Goal: Navigation & Orientation: Find specific page/section

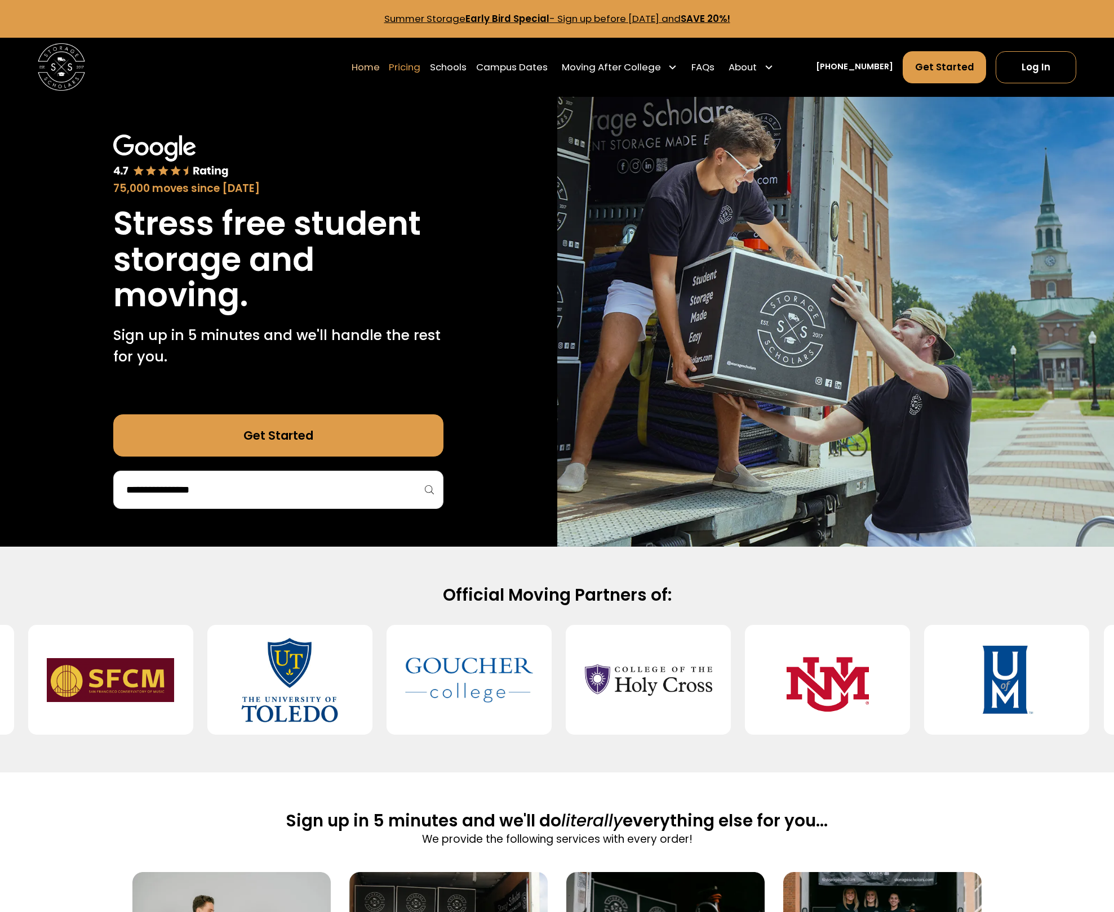
click at [420, 70] on link "Pricing" at bounding box center [405, 67] width 32 height 33
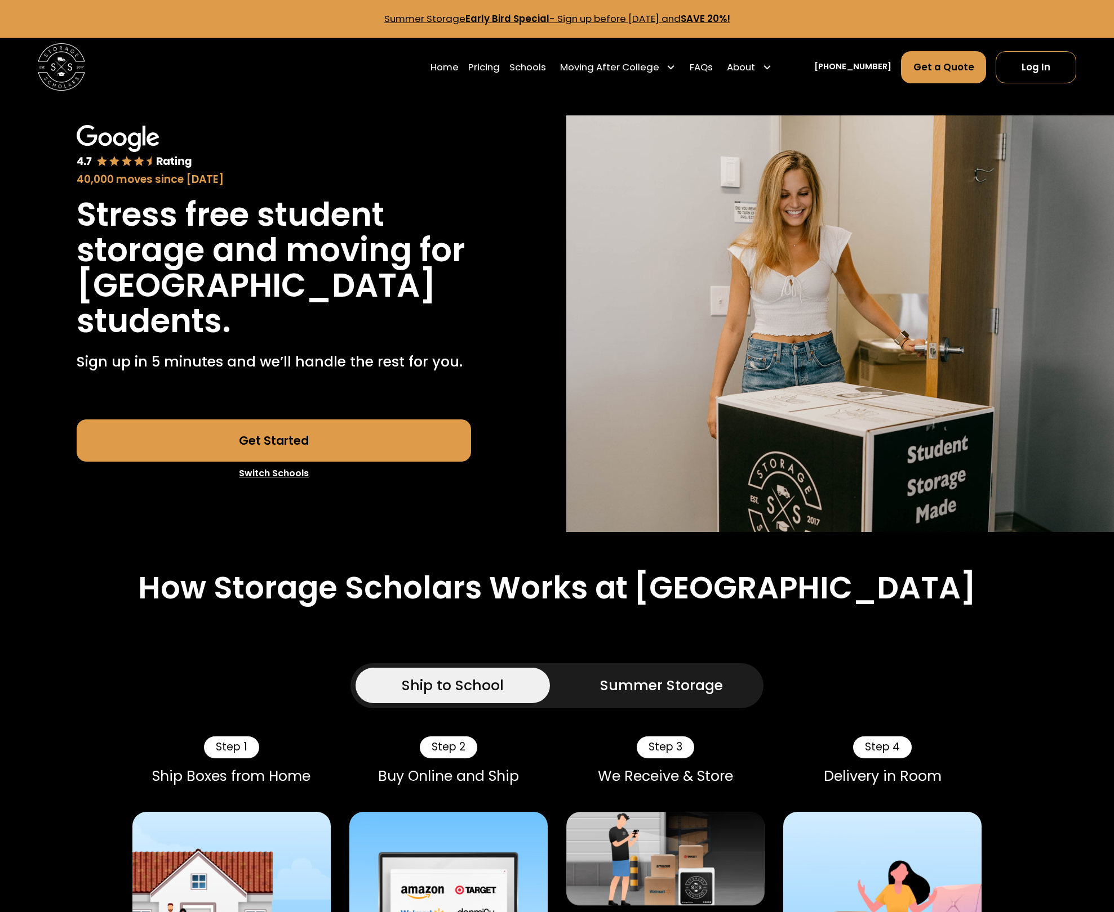
click at [369, 440] on link "Get Started" at bounding box center [274, 441] width 394 height 42
click at [930, 68] on link "Get a Quote" at bounding box center [944, 67] width 86 height 32
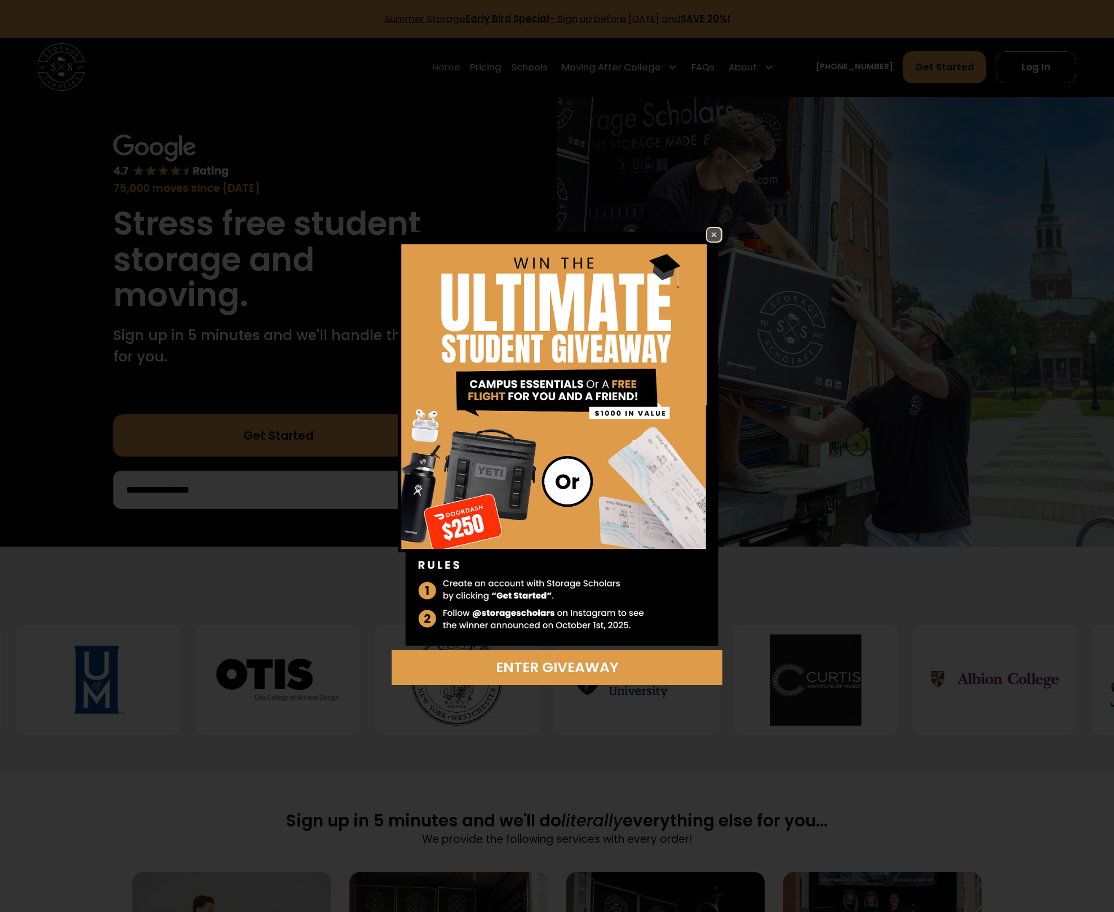
click at [716, 231] on img at bounding box center [714, 235] width 14 height 14
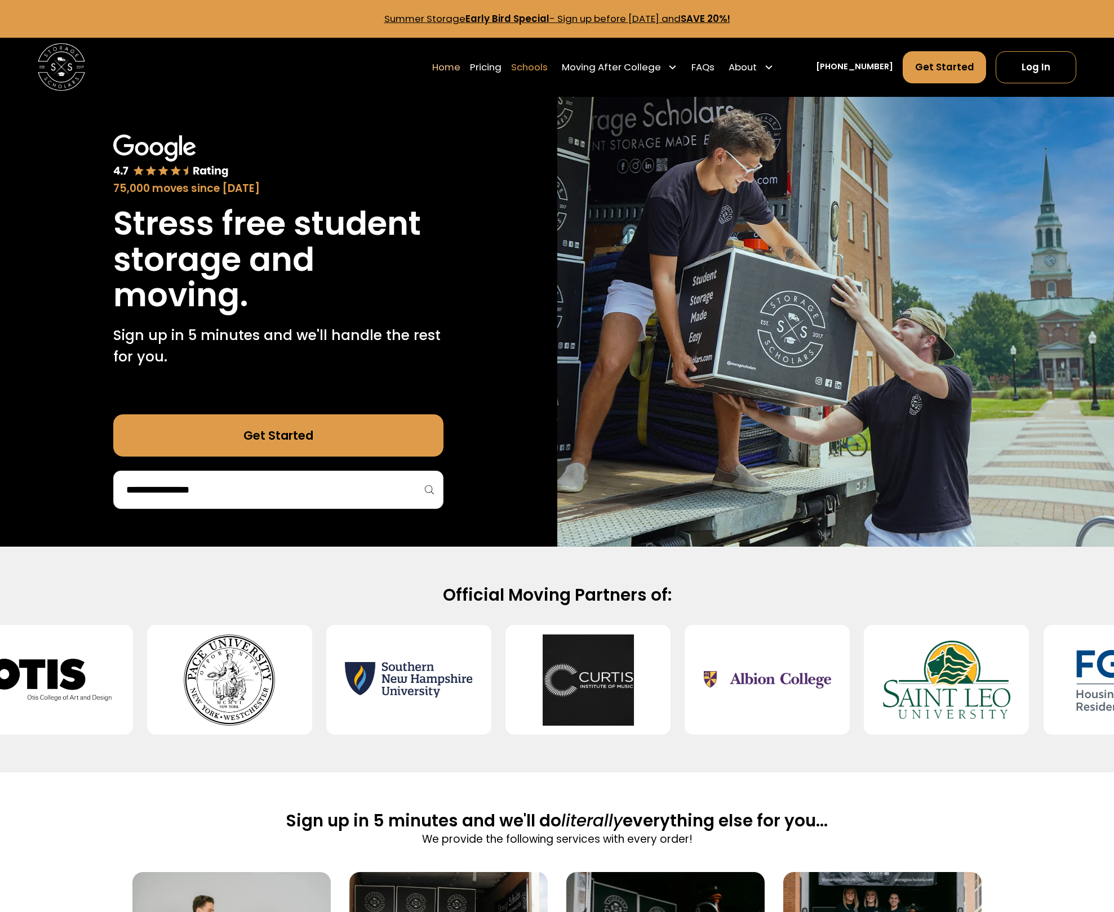
click at [547, 70] on link "Schools" at bounding box center [529, 67] width 37 height 33
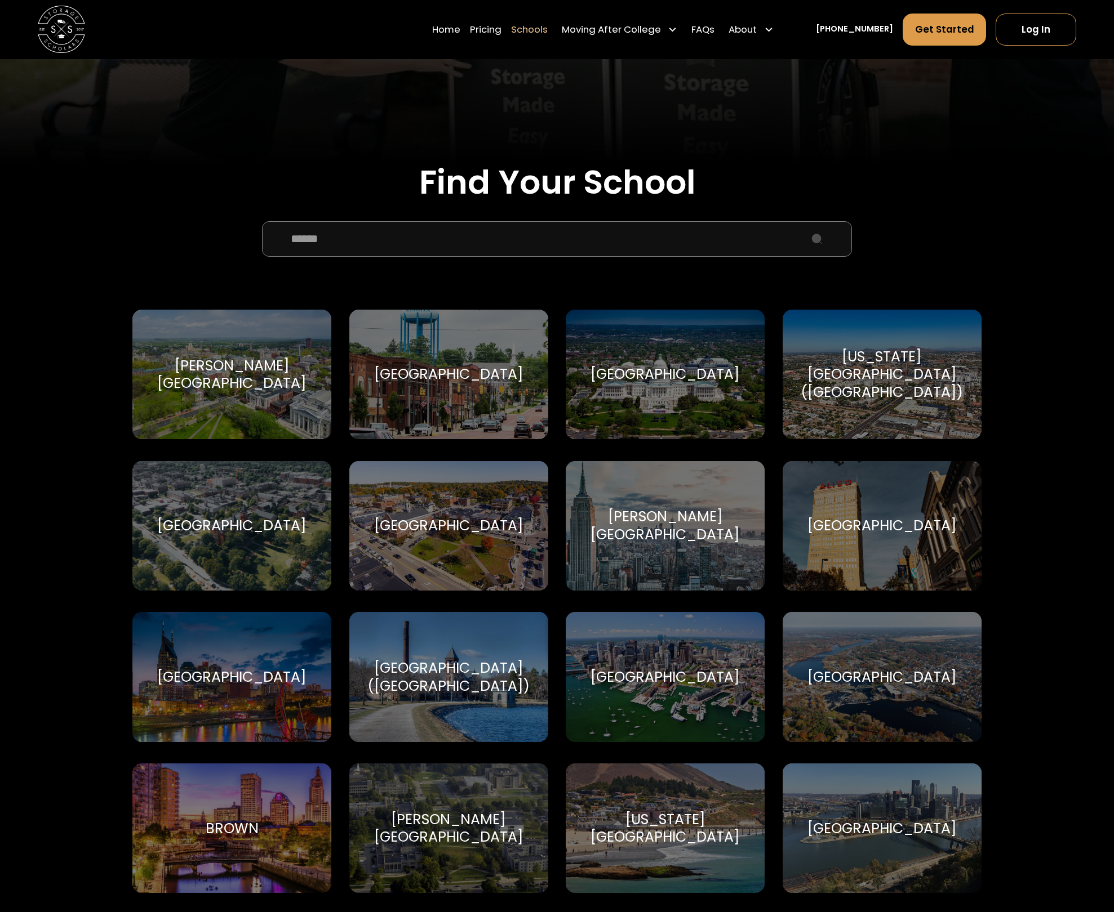
scroll to position [295, 0]
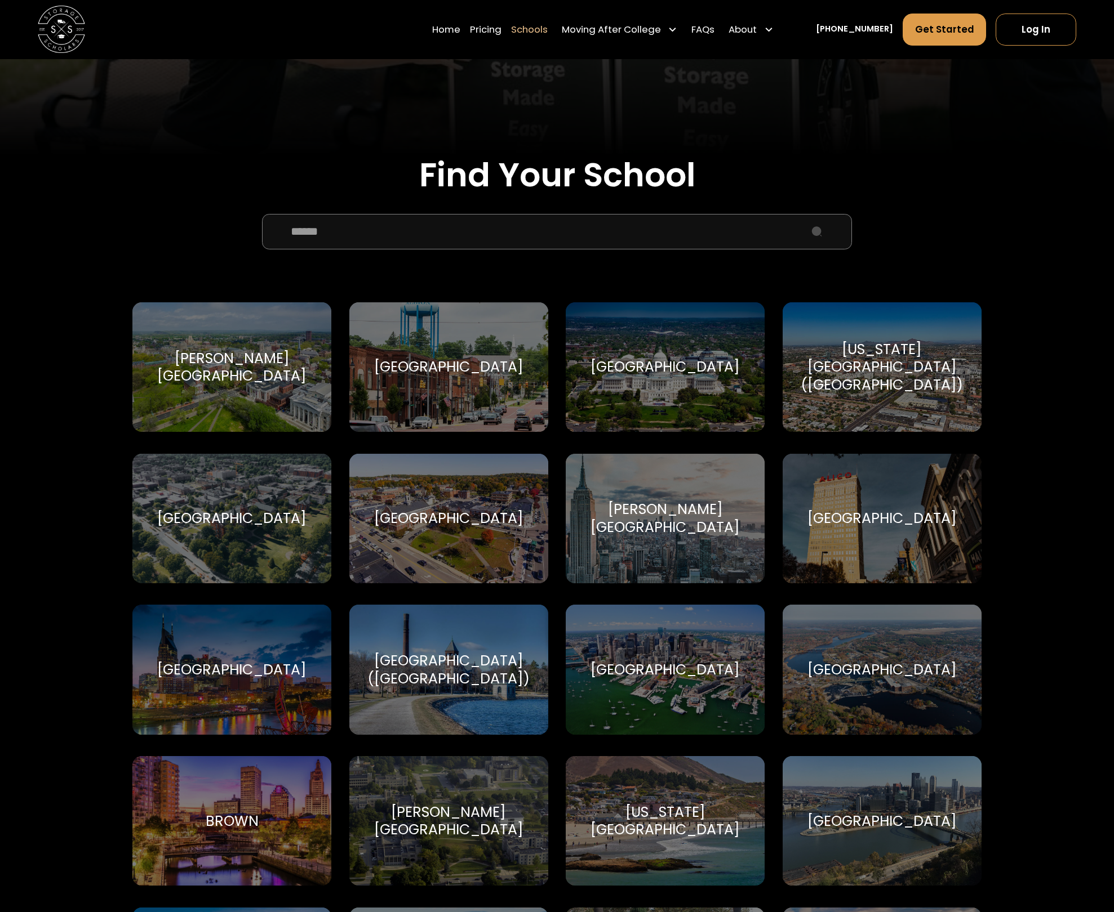
click at [266, 383] on div "Albertus Magnus College" at bounding box center [231, 367] width 171 height 35
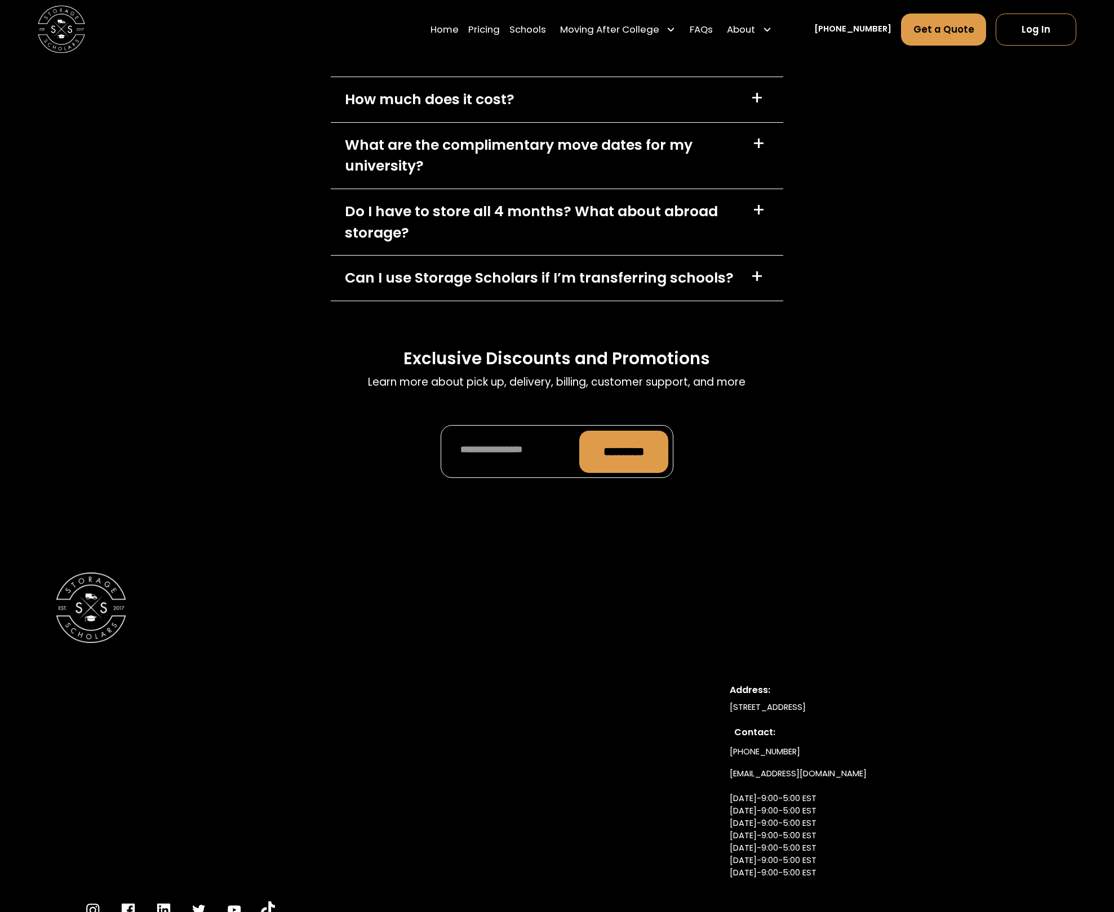
scroll to position [4975, 0]
